Goal: Complete application form

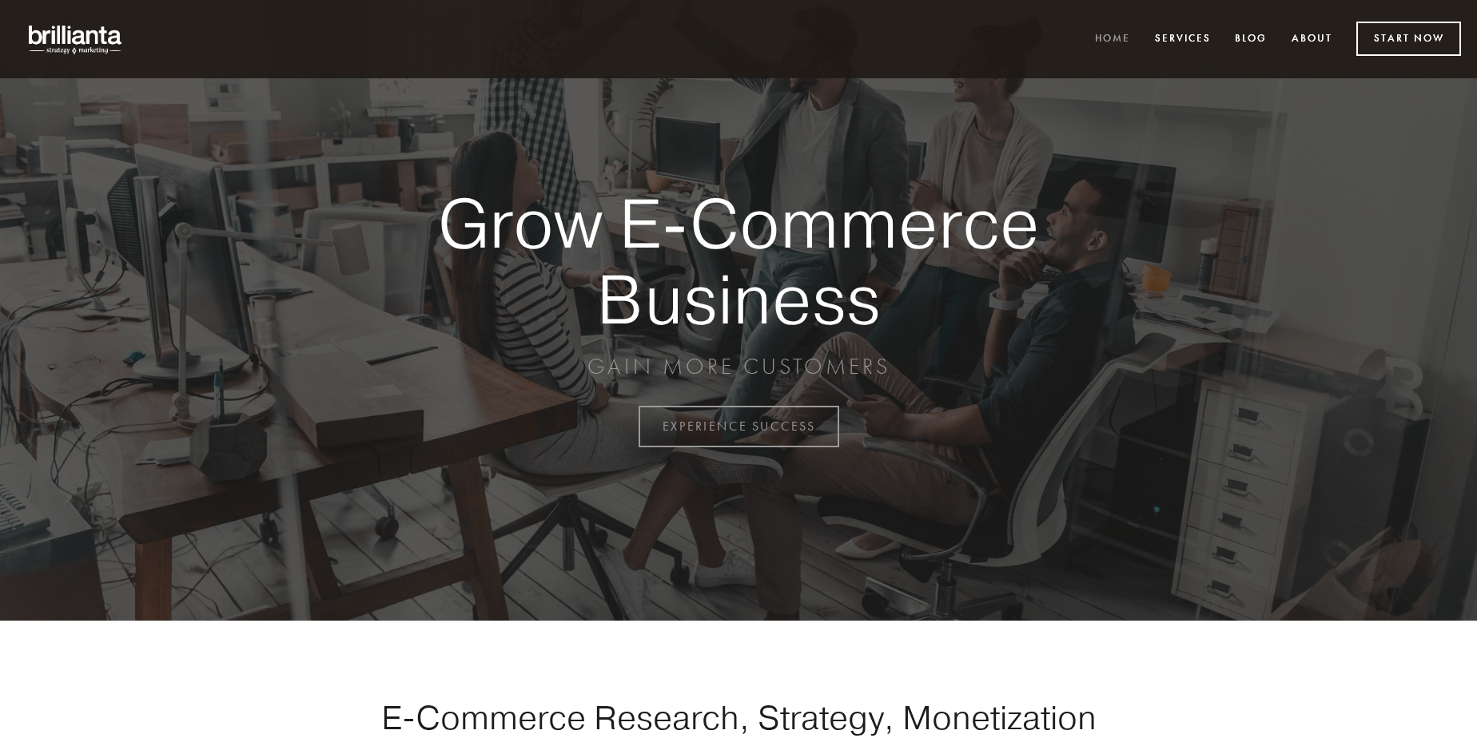
scroll to position [4189, 0]
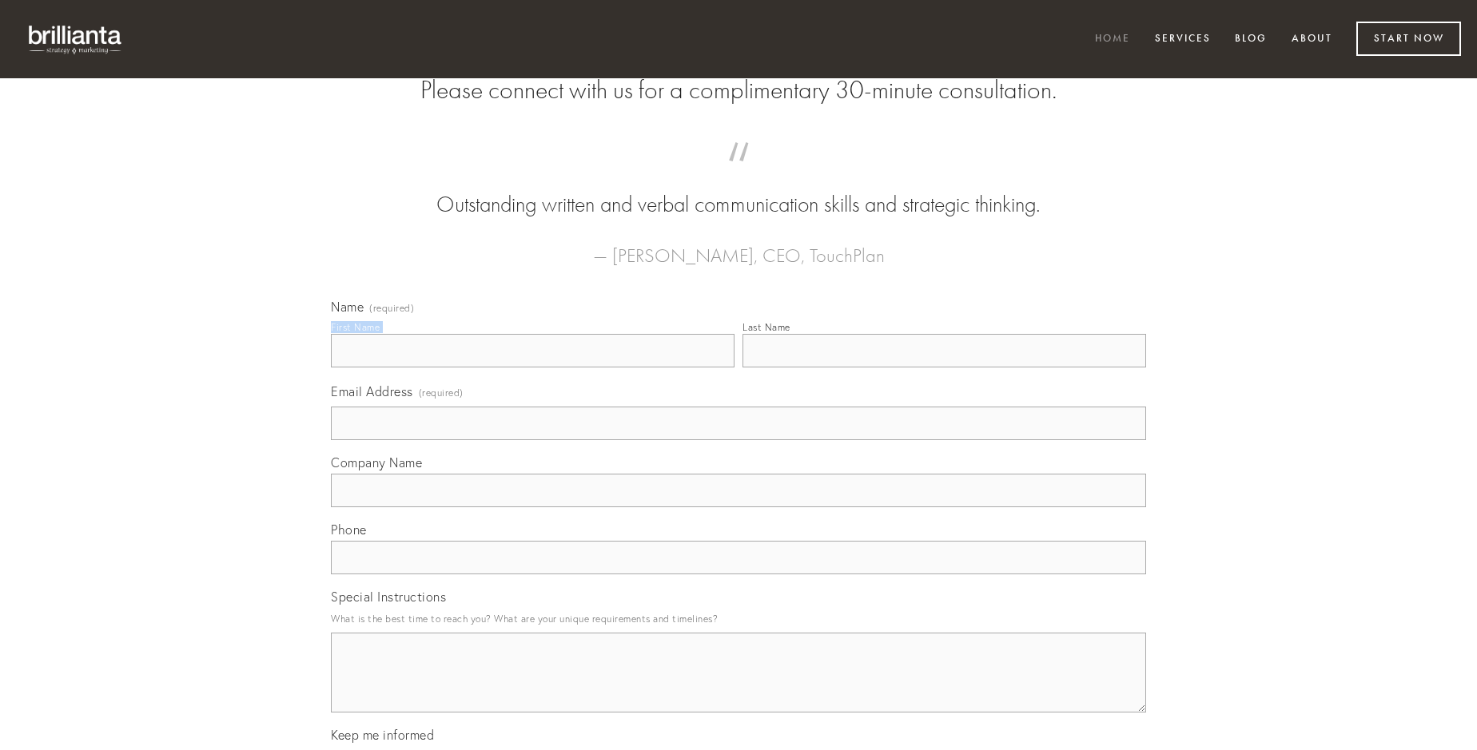
type input "[PERSON_NAME]"
click at [944, 368] on input "Last Name" at bounding box center [944, 351] width 404 height 34
type input "[PERSON_NAME]"
click at [738, 440] on input "Email Address (required)" at bounding box center [738, 424] width 815 height 34
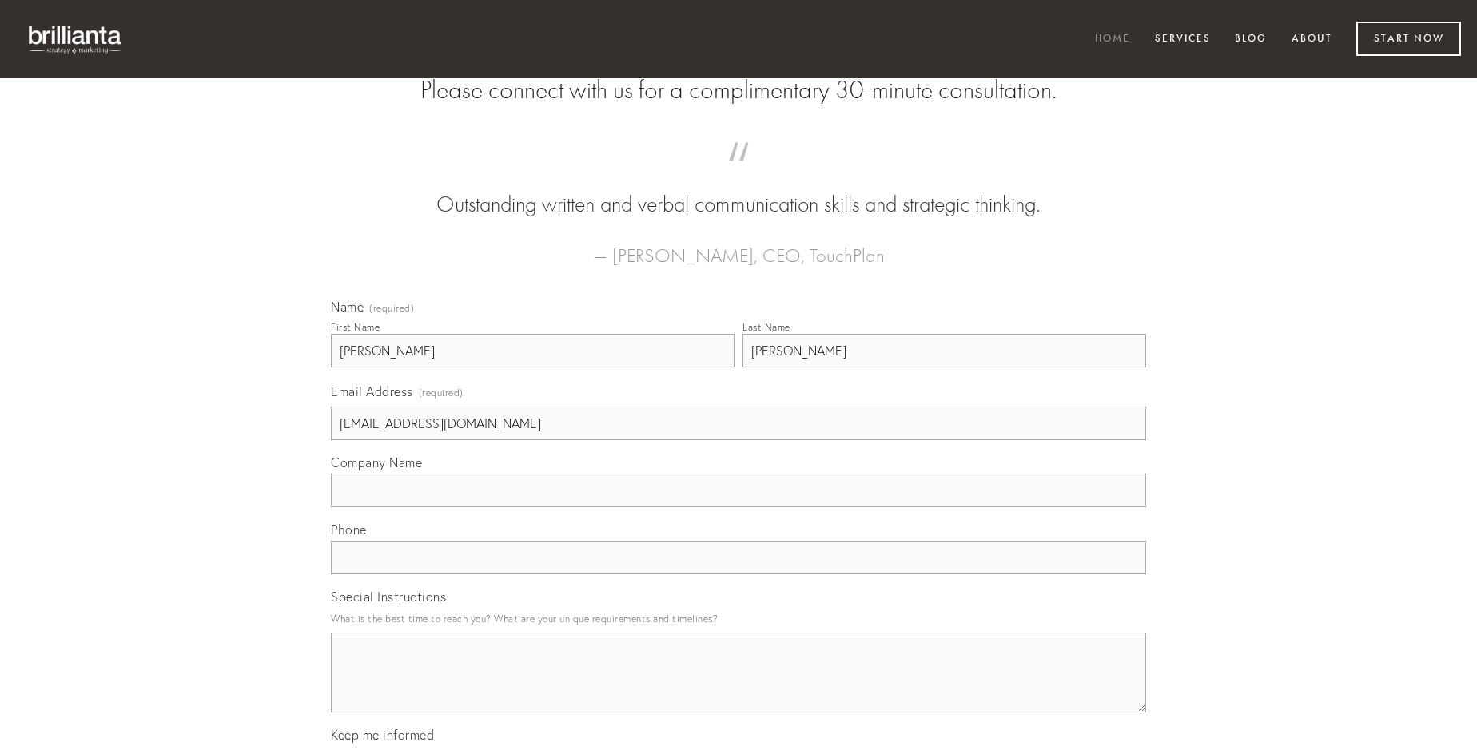
type input "[EMAIL_ADDRESS][DOMAIN_NAME]"
click at [738, 507] on input "Company Name" at bounding box center [738, 491] width 815 height 34
type input "apto"
click at [738, 575] on input "text" at bounding box center [738, 558] width 815 height 34
click at [738, 687] on textarea "Special Instructions" at bounding box center [738, 673] width 815 height 80
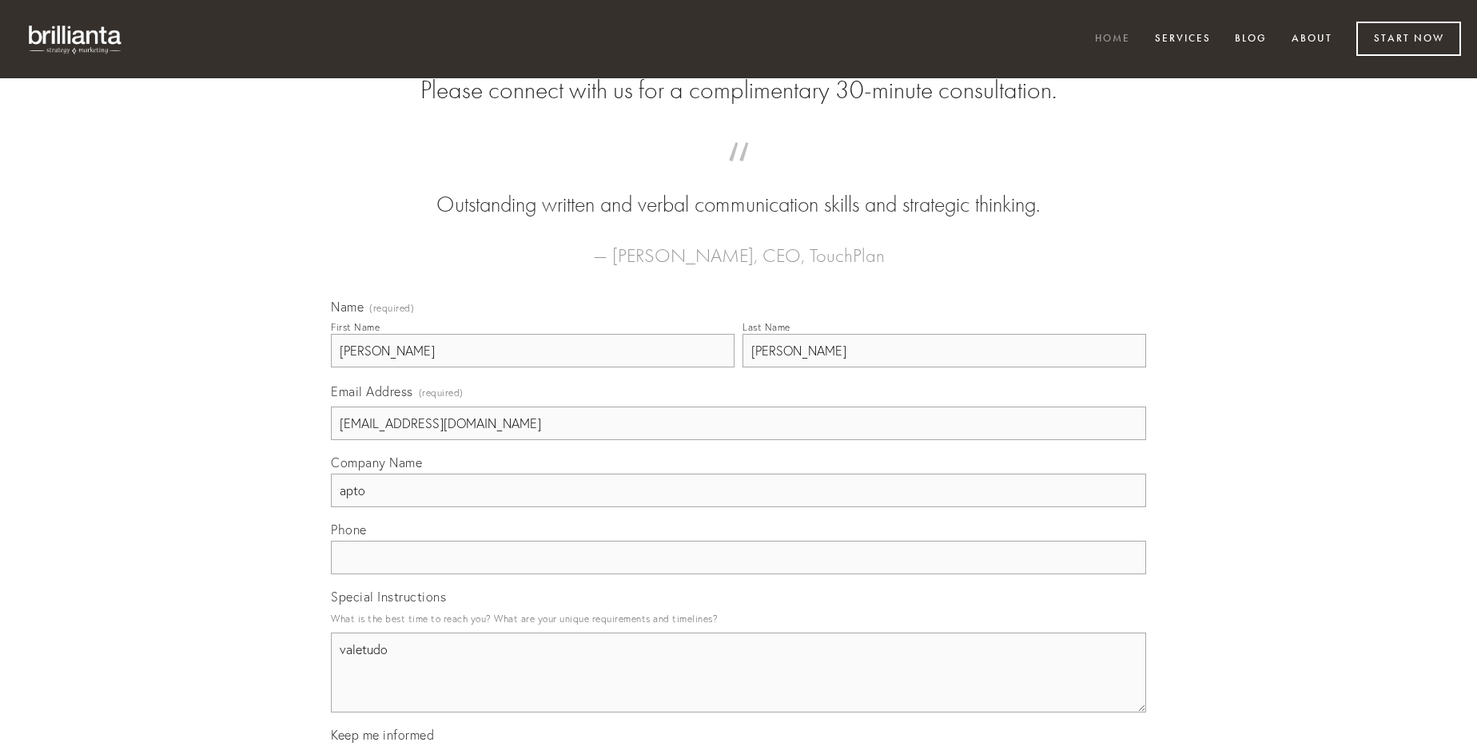
type textarea "valetudo"
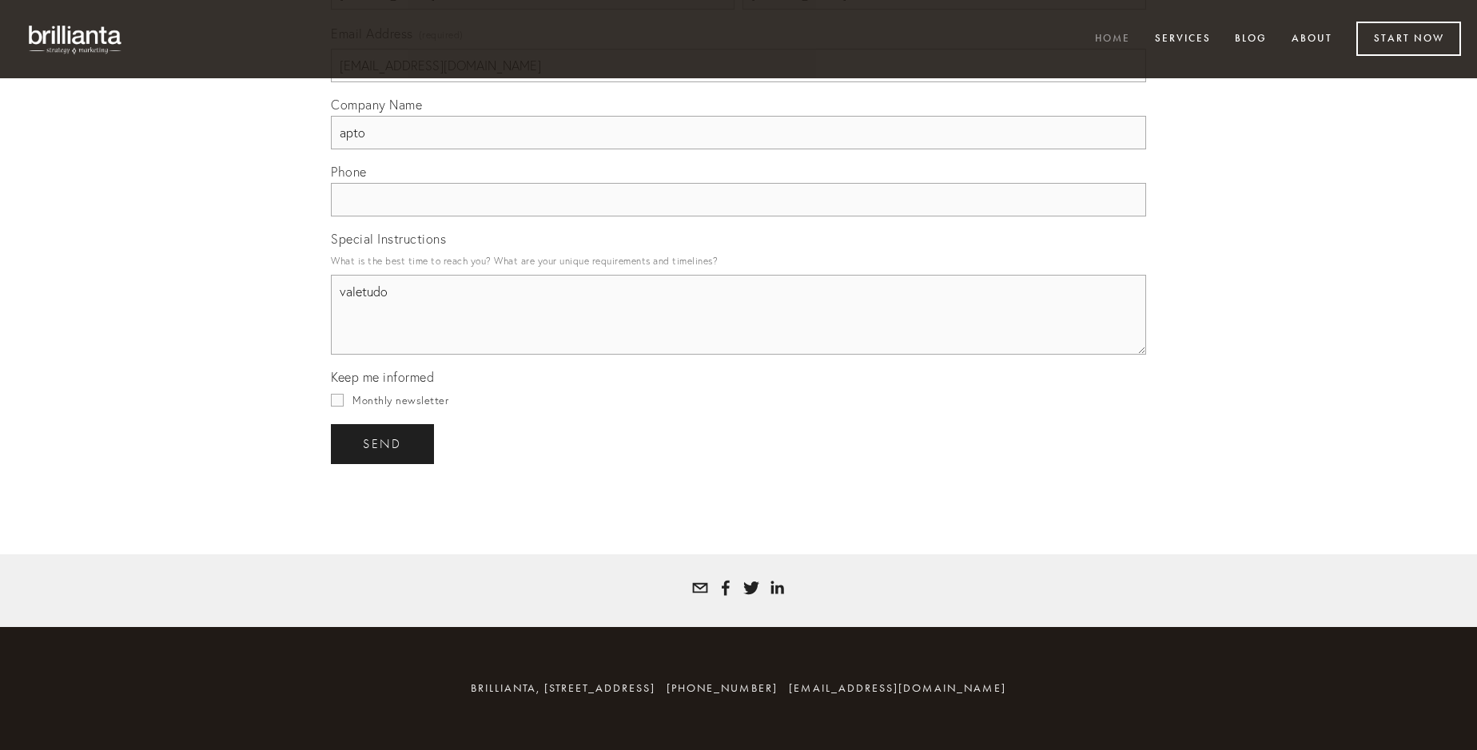
click at [384, 444] on span "send" at bounding box center [382, 444] width 39 height 14
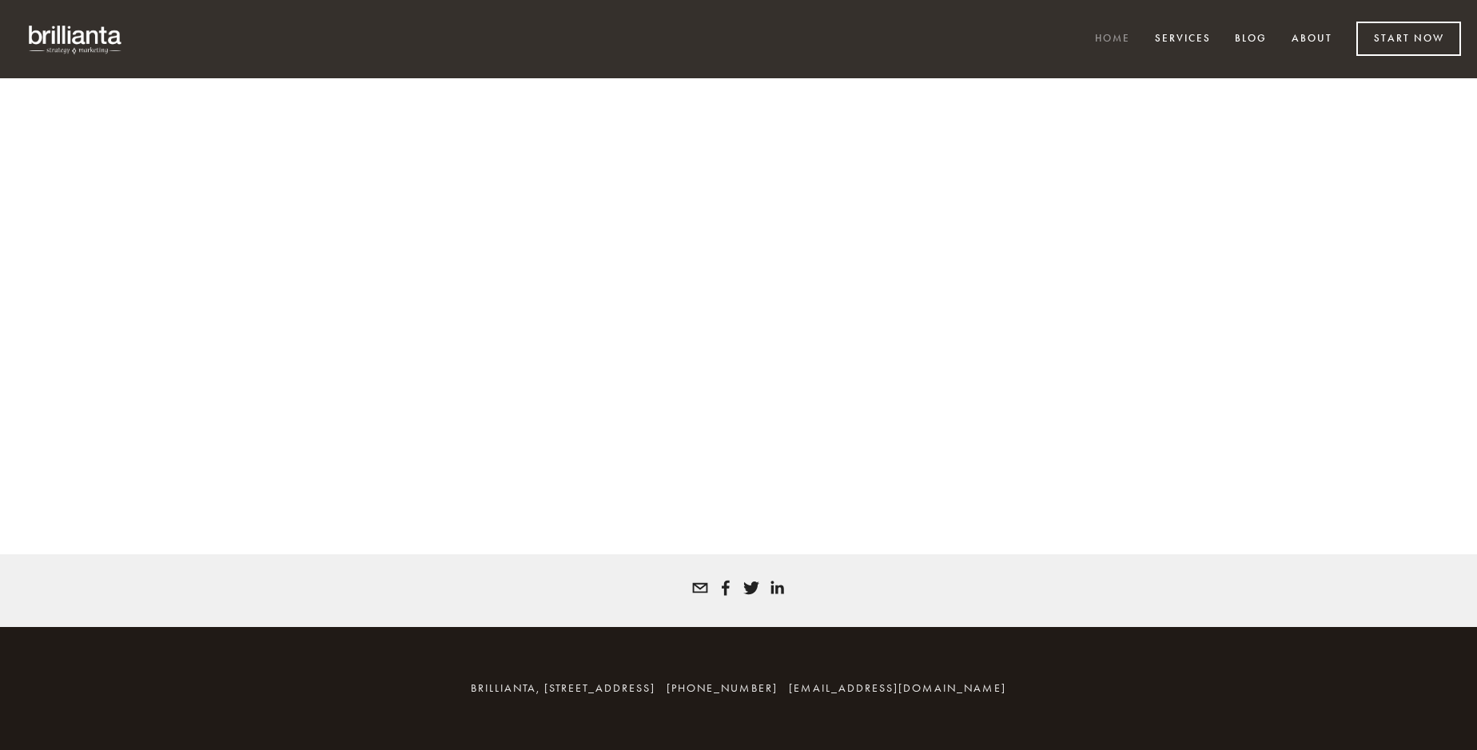
scroll to position [4168, 0]
